Goal: Find specific page/section: Find specific page/section

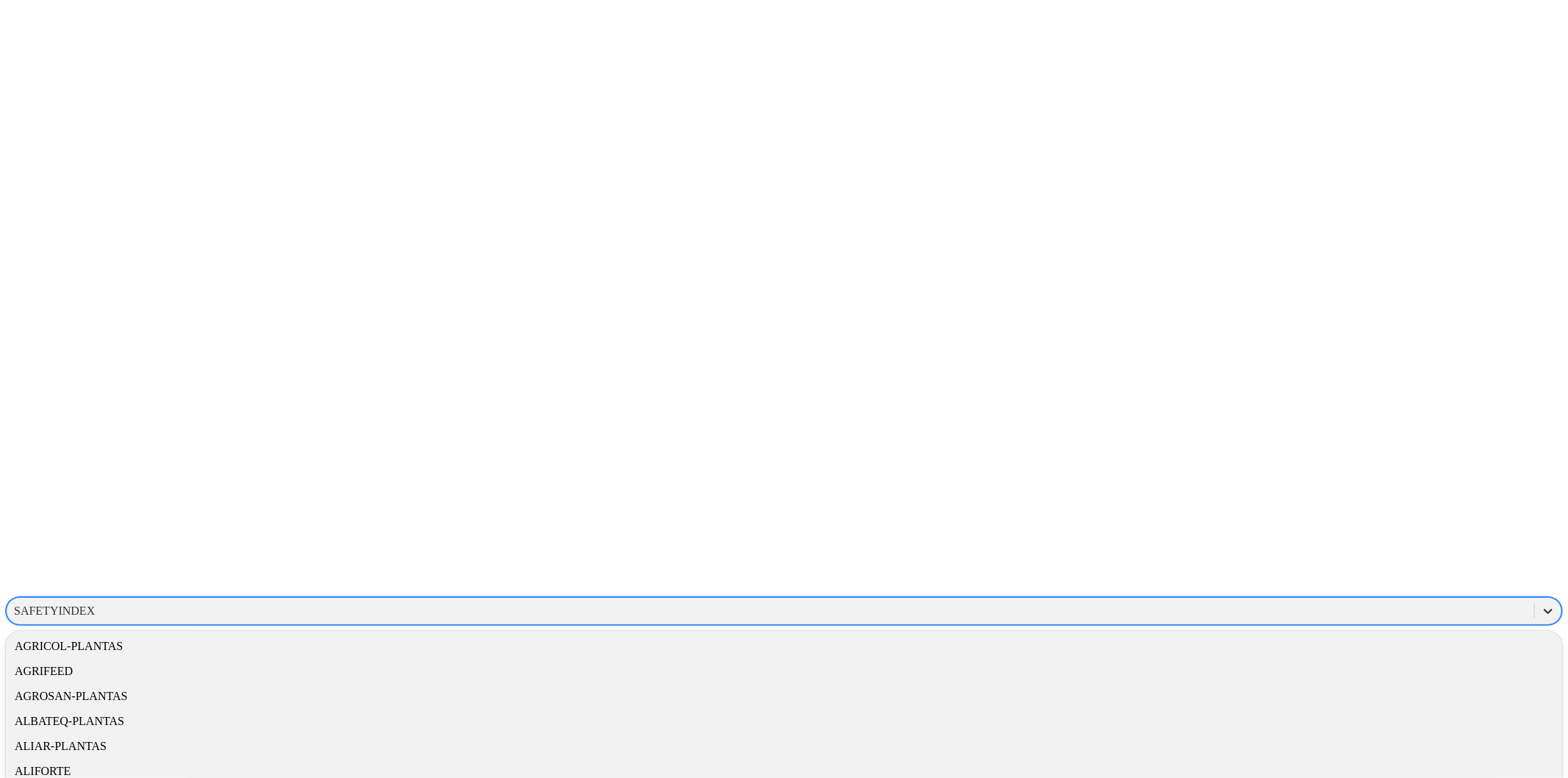
click at [1045, 550] on icon at bounding box center [1548, 611] width 14 height 14
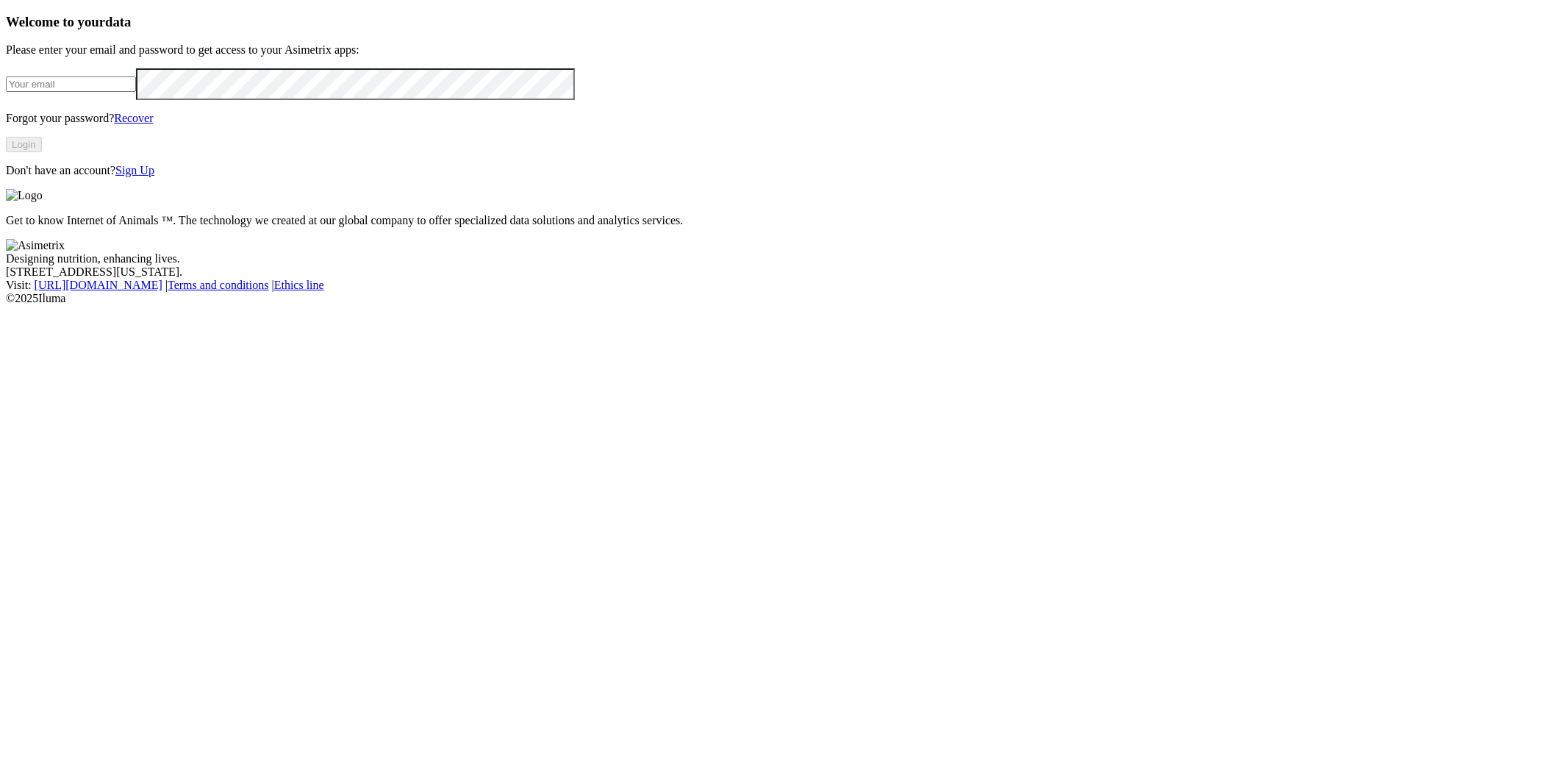
type input "[PERSON_NAME][EMAIL_ADDRESS][DOMAIN_NAME]"
click at [42, 152] on button "Login" at bounding box center [23, 144] width 36 height 15
